Goal: Task Accomplishment & Management: Use online tool/utility

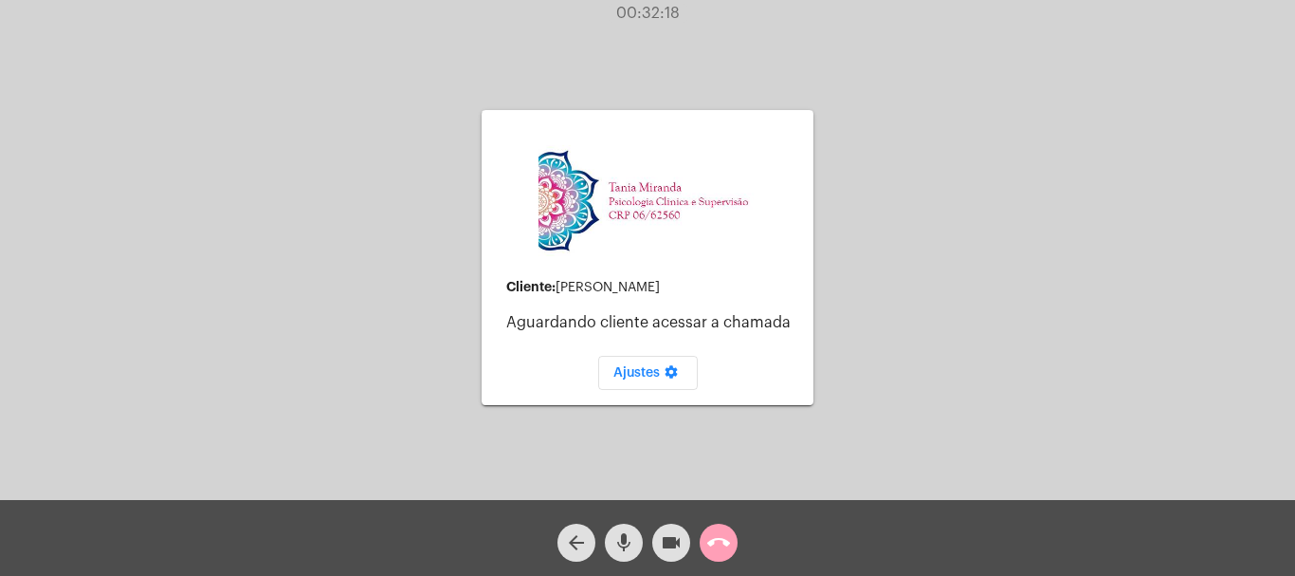
click at [717, 540] on mat-icon "call_end" at bounding box center [718, 542] width 23 height 23
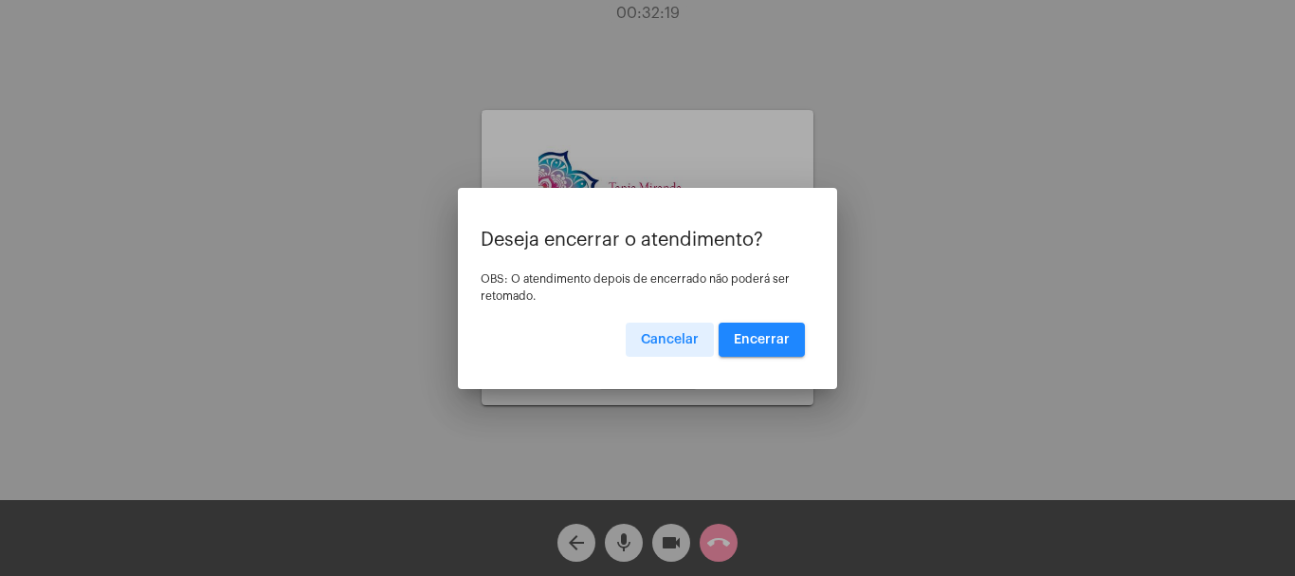
click at [773, 322] on button "Encerrar" at bounding box center [762, 339] width 86 height 34
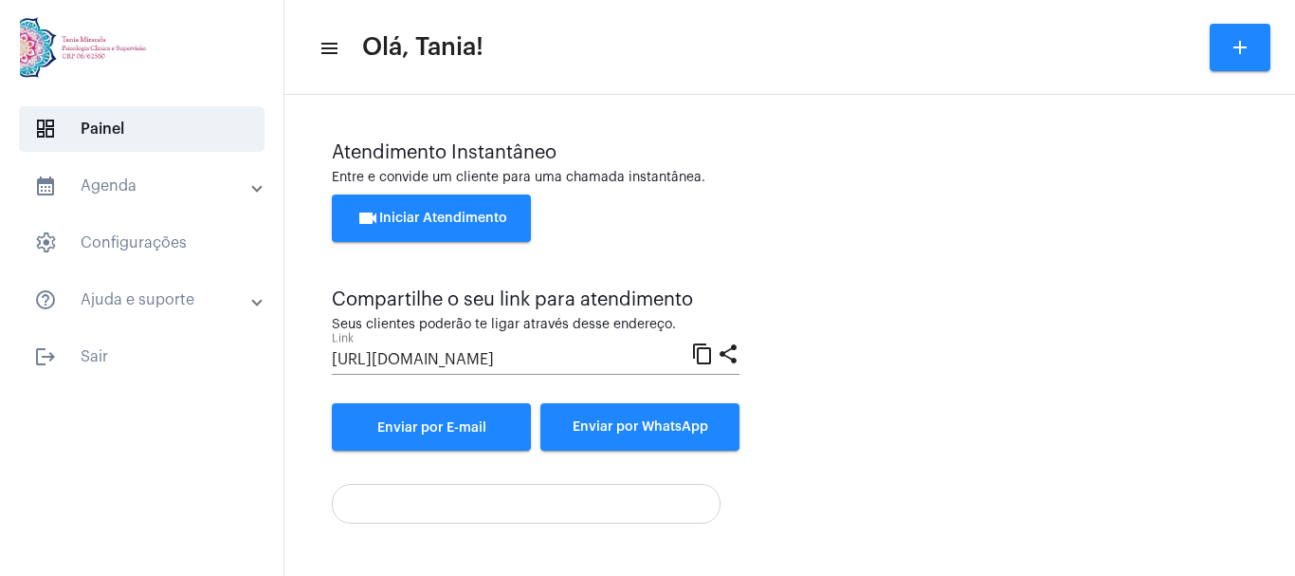
scroll to position [133, 0]
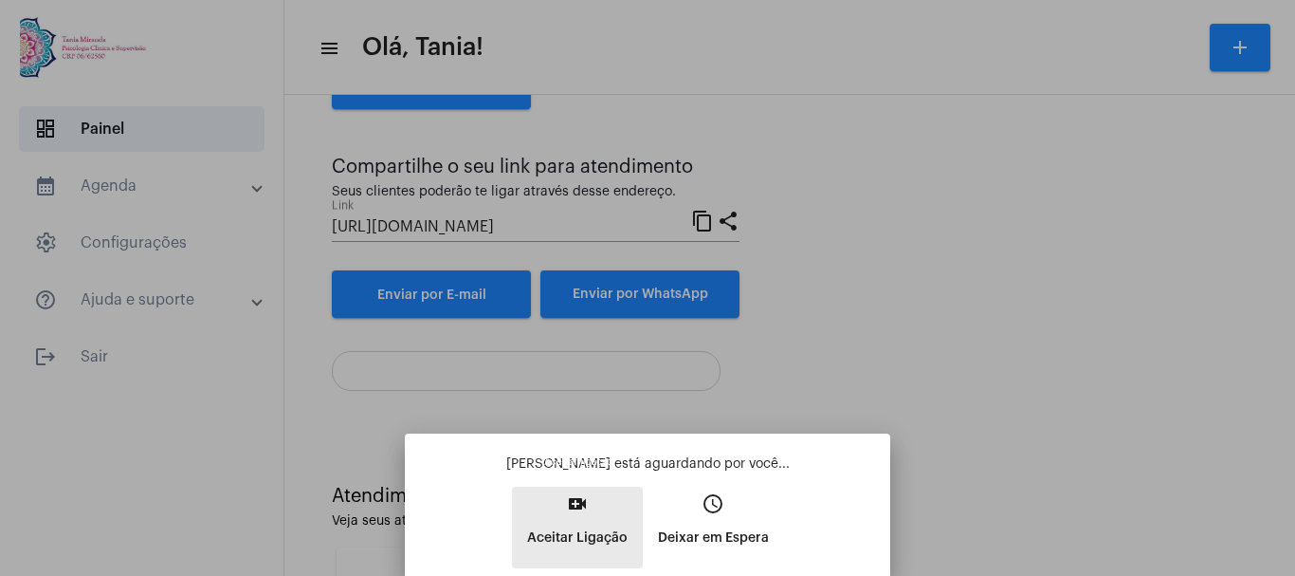
click at [582, 506] on mat-icon "video_call" at bounding box center [577, 503] width 23 height 23
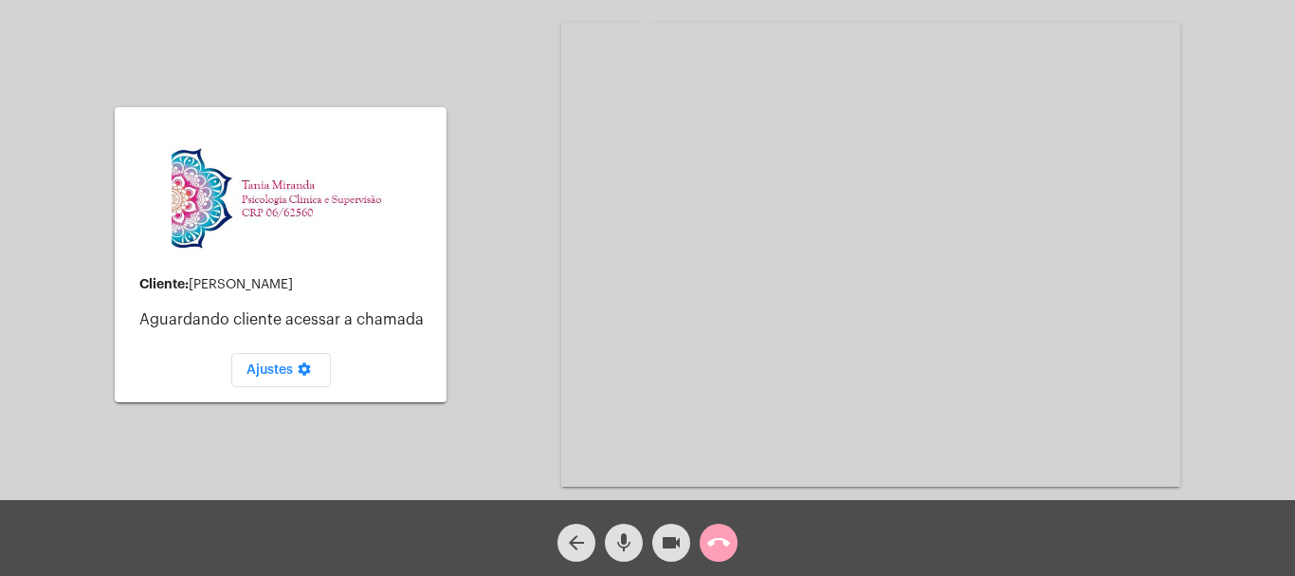
click at [716, 534] on mat-icon "call_end" at bounding box center [718, 542] width 23 height 23
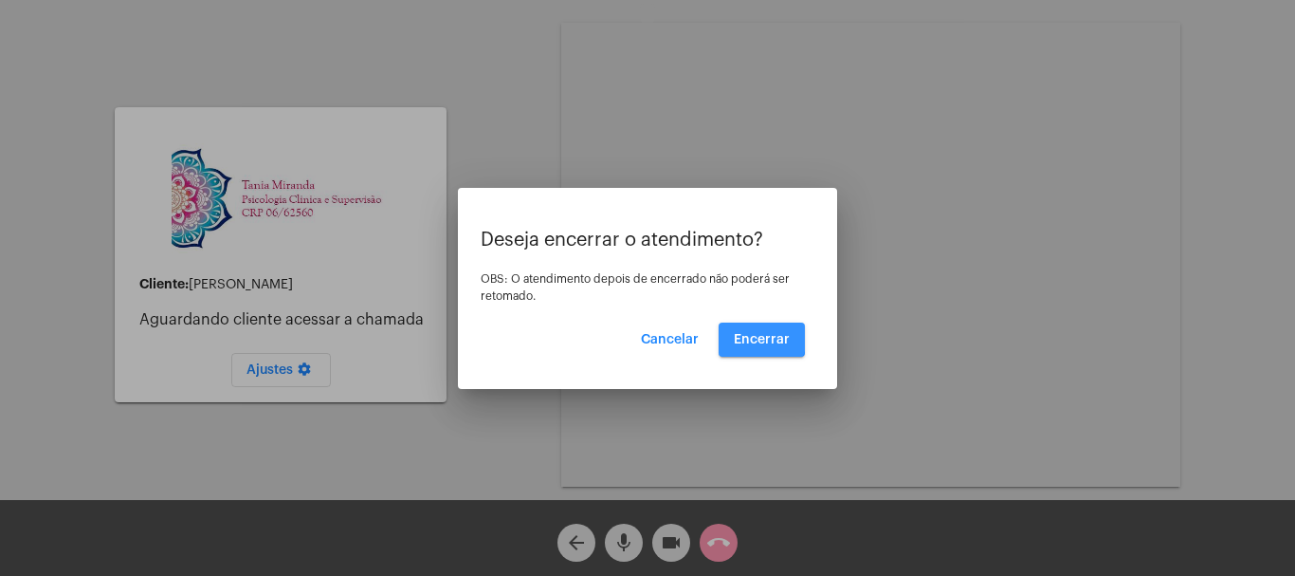
click at [758, 334] on span "Encerrar" at bounding box center [762, 339] width 56 height 13
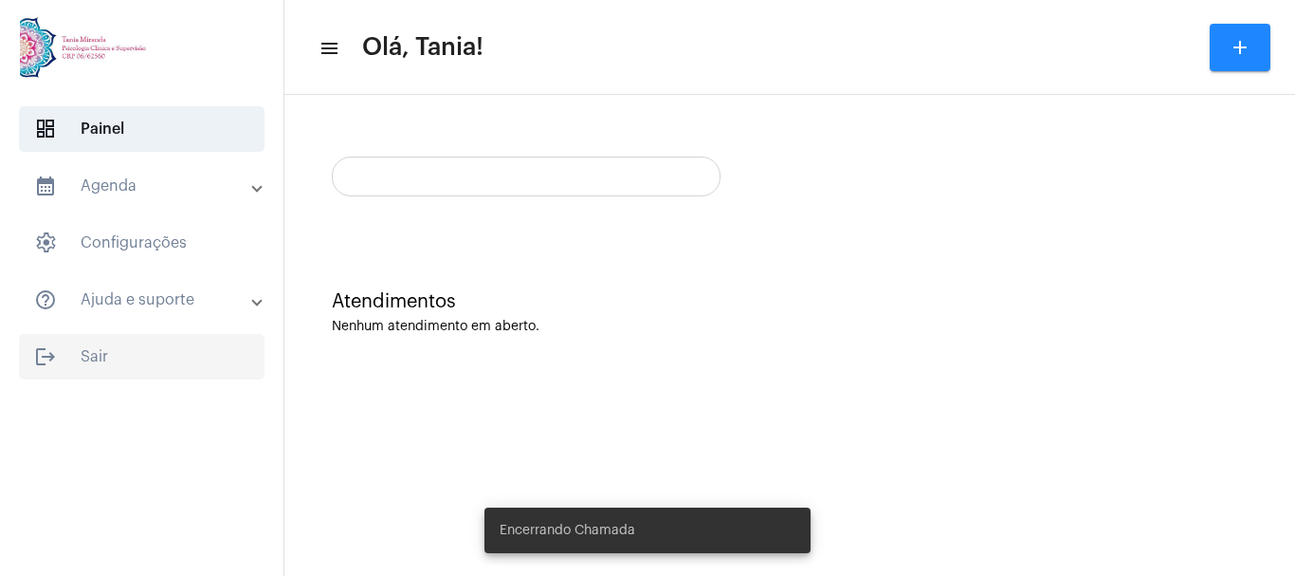
click at [92, 353] on span "logout Sair" at bounding box center [142, 357] width 246 height 46
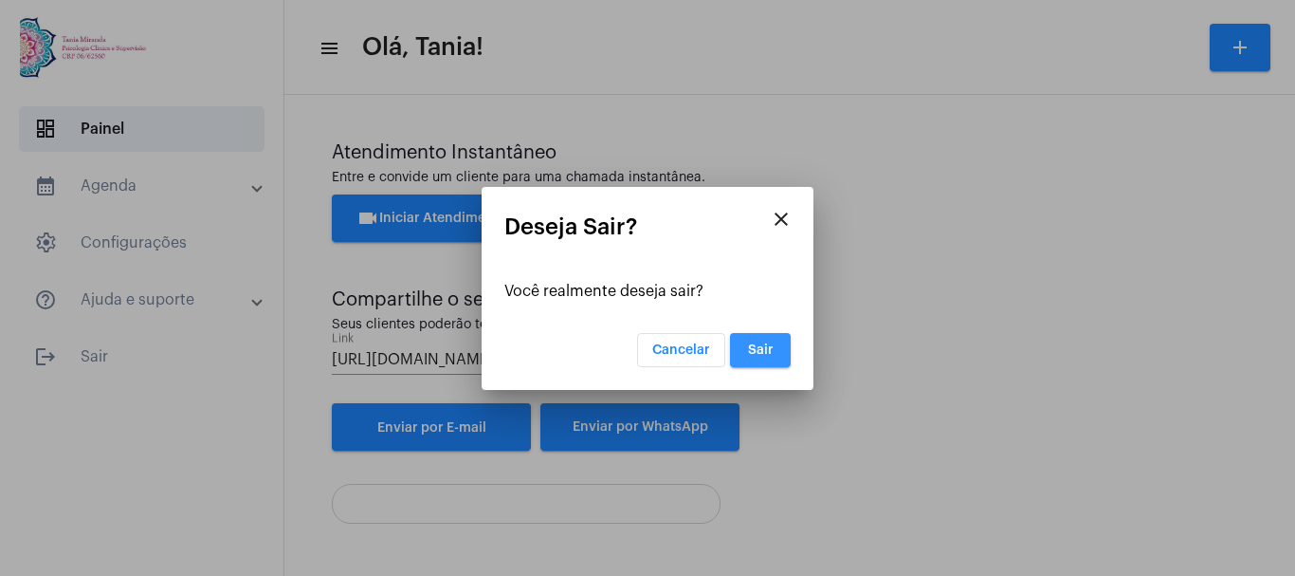
click at [766, 348] on span "Sair" at bounding box center [761, 349] width 26 height 13
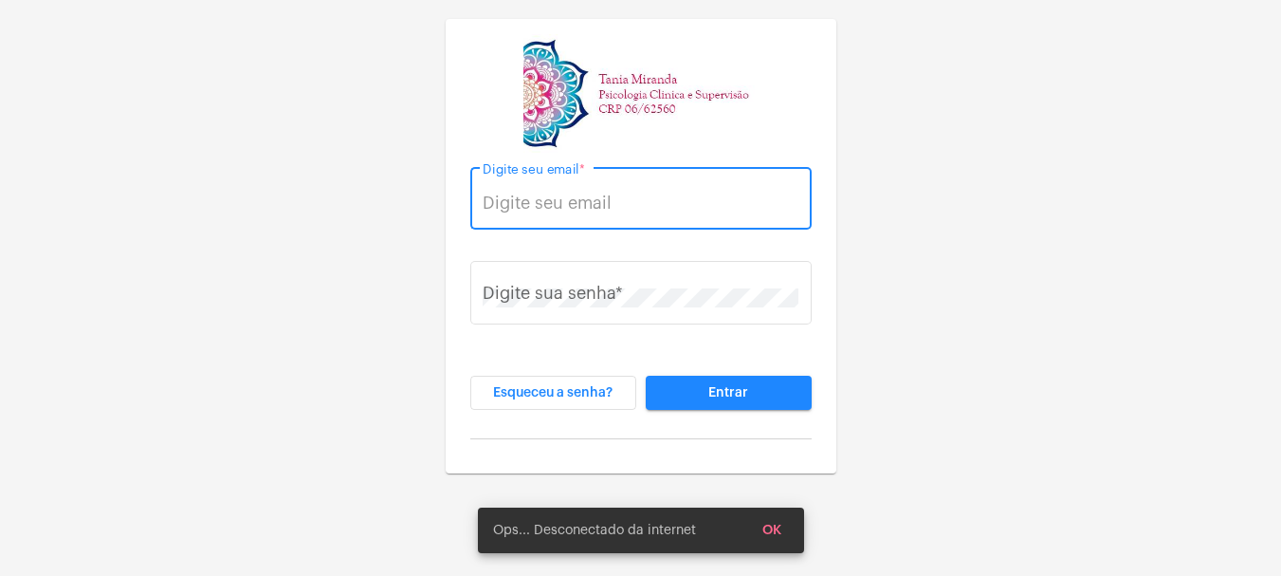
click at [552, 194] on input "Digite seu email *" at bounding box center [641, 202] width 316 height 19
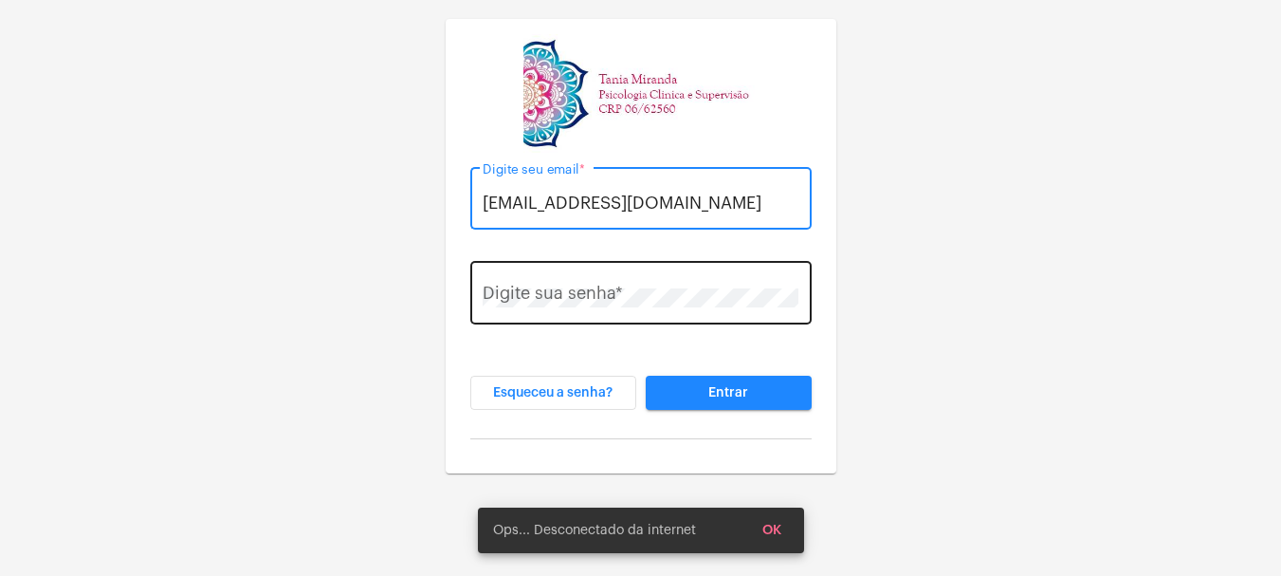
type input "[EMAIL_ADDRESS][DOMAIN_NAME]"
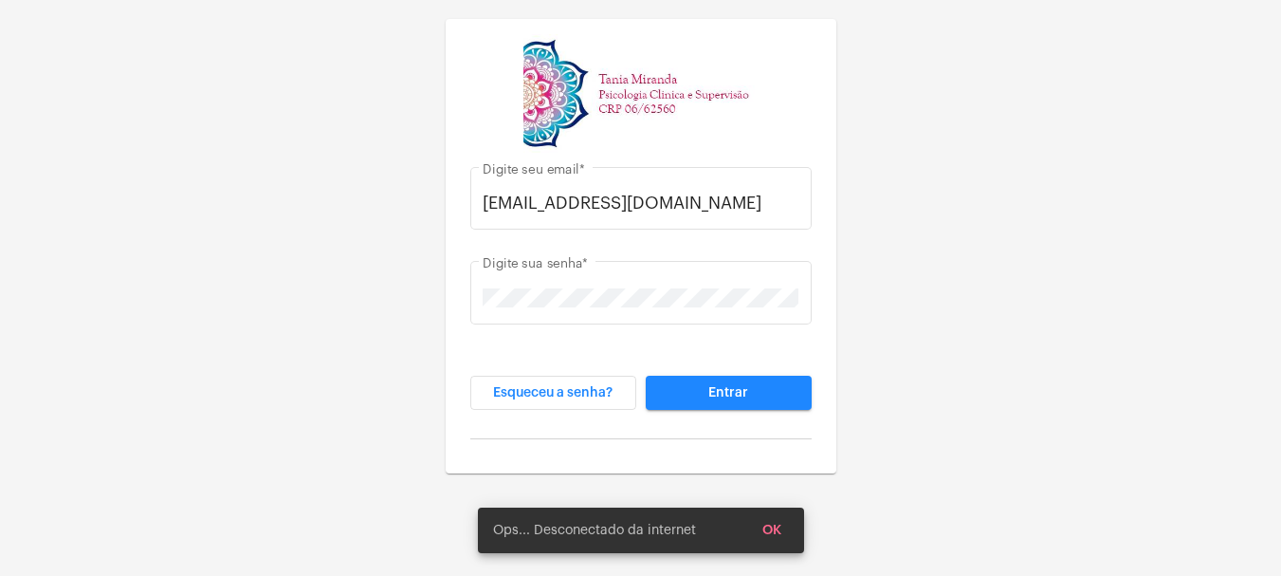
click at [726, 374] on div "[EMAIL_ADDRESS][DOMAIN_NAME] Digite seu email * Digite sua senha * Esqueceu a s…" at bounding box center [641, 305] width 360 height 305
click at [728, 393] on span "Entrar" at bounding box center [728, 392] width 40 height 13
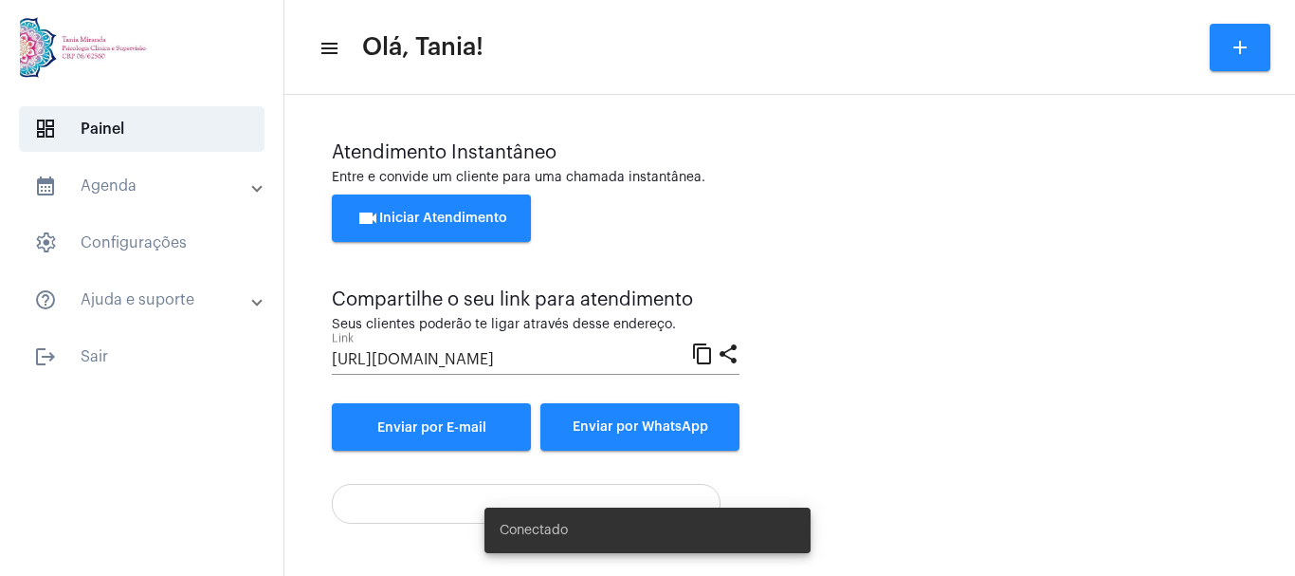
scroll to position [133, 0]
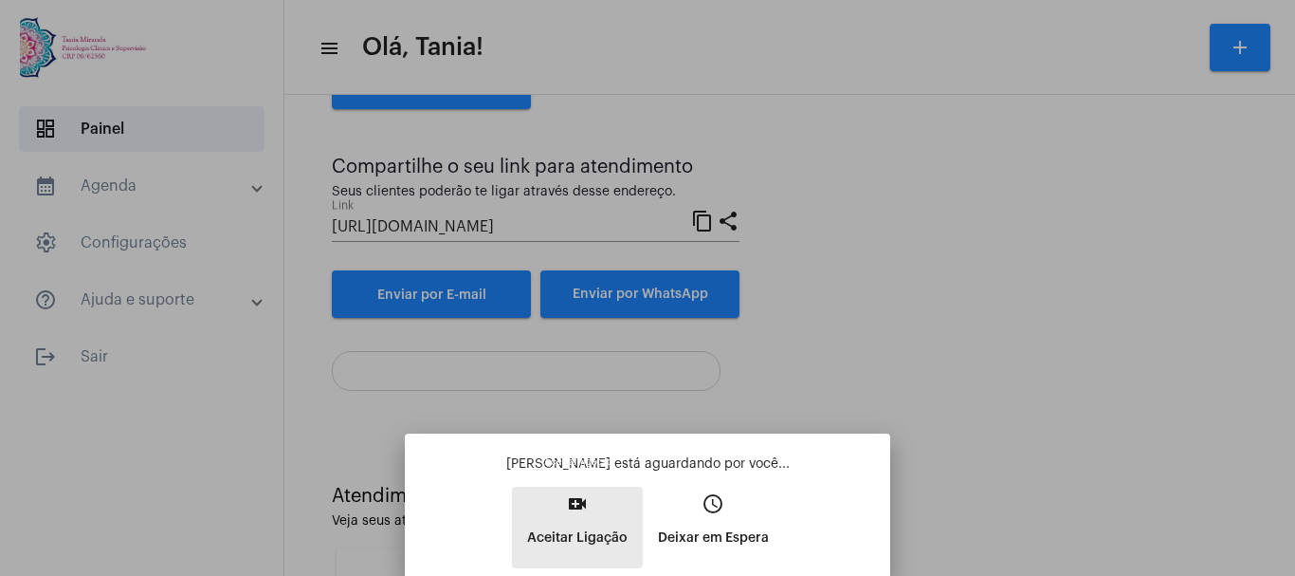
click at [574, 500] on mat-icon "video_call" at bounding box center [577, 503] width 23 height 23
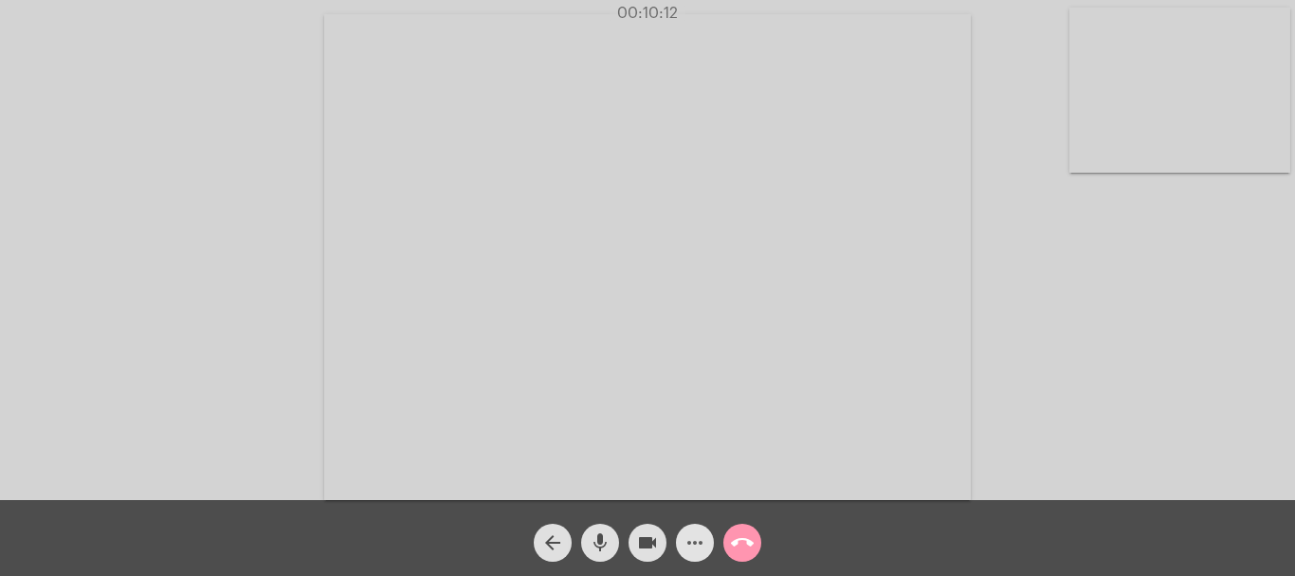
click at [695, 541] on mat-icon "more_horiz" at bounding box center [695, 542] width 23 height 23
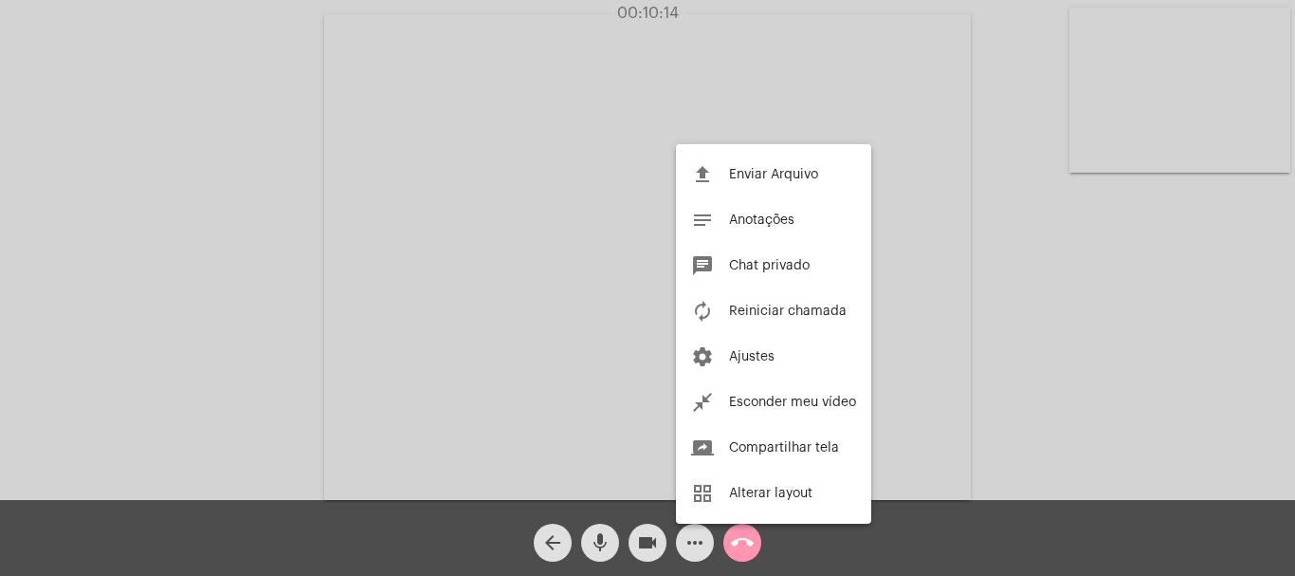
click at [1071, 303] on div at bounding box center [647, 288] width 1295 height 576
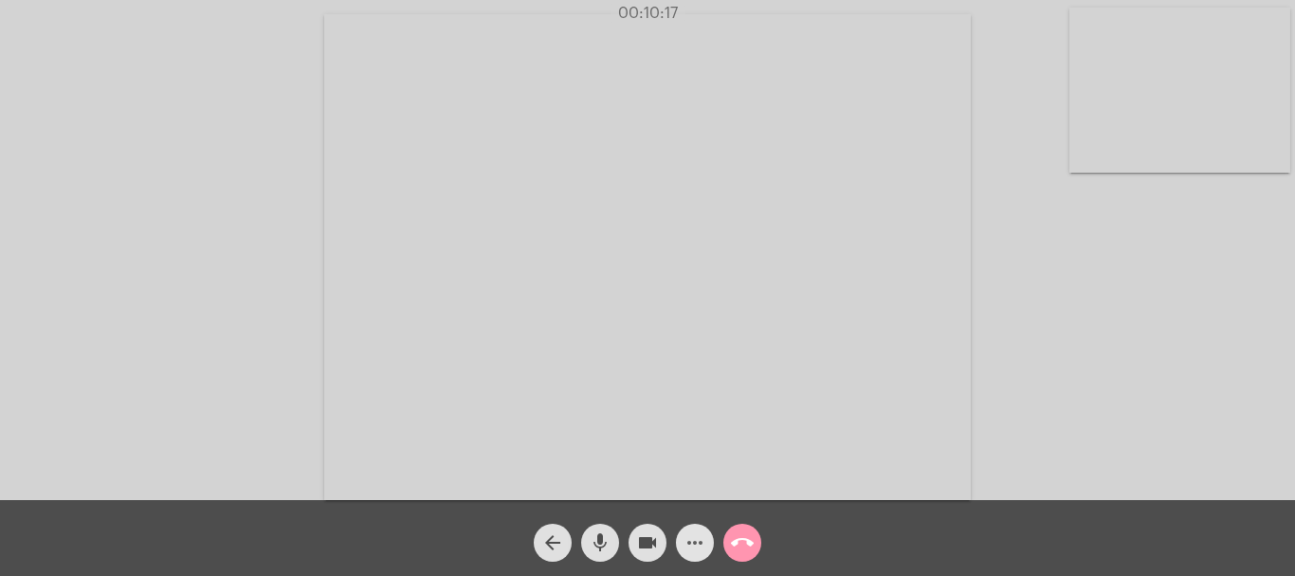
click at [694, 544] on mat-icon "more_horiz" at bounding box center [695, 542] width 23 height 23
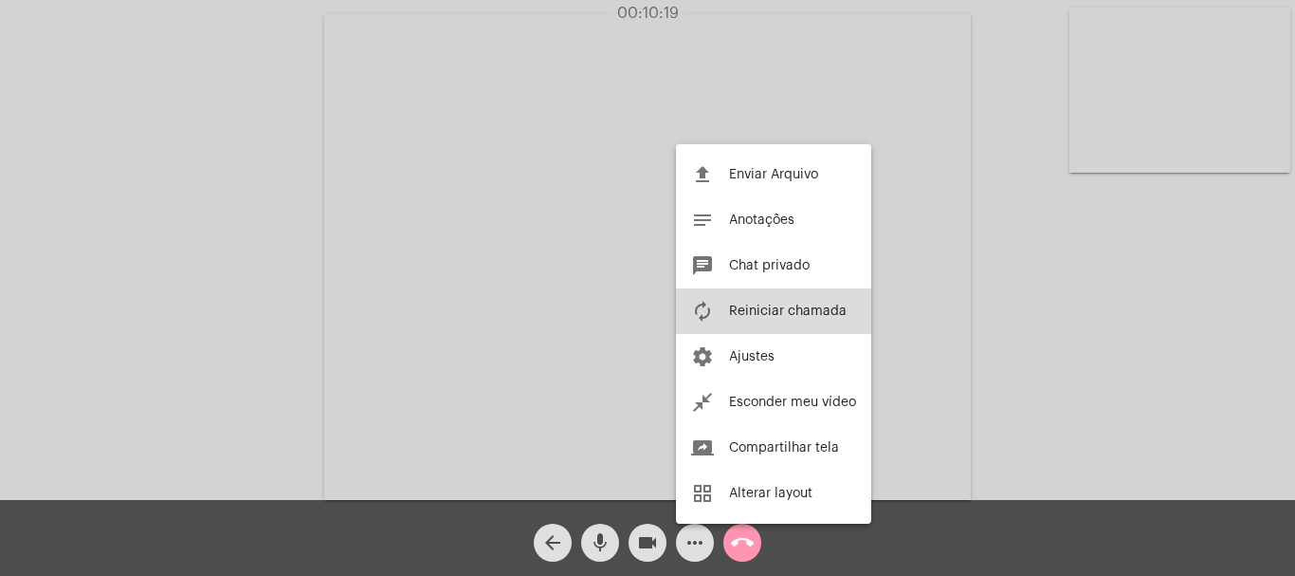
click at [775, 305] on span "Reiniciar chamada" at bounding box center [788, 310] width 118 height 13
